Goal: Task Accomplishment & Management: Complete application form

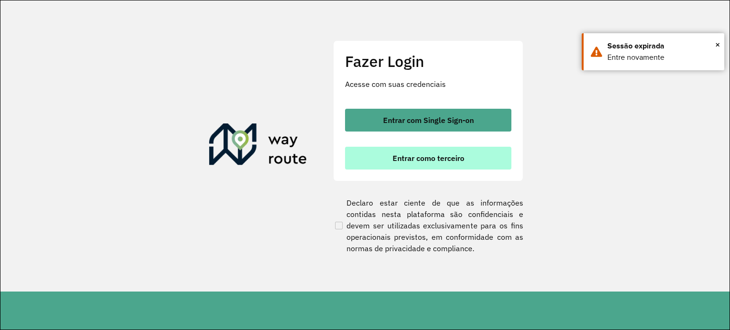
click at [405, 157] on span "Entrar como terceiro" at bounding box center [429, 159] width 72 height 8
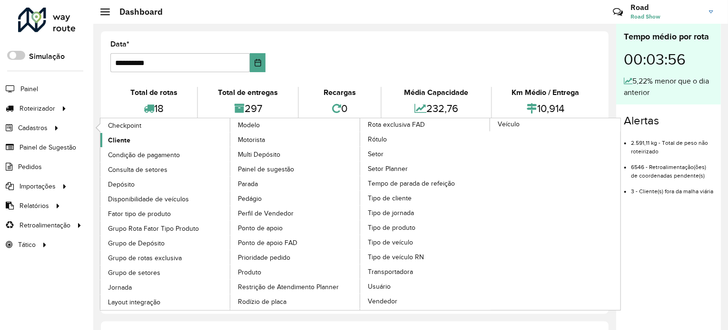
click at [126, 142] on span "Cliente" at bounding box center [119, 141] width 22 height 10
